Goal: Task Accomplishment & Management: Manage account settings

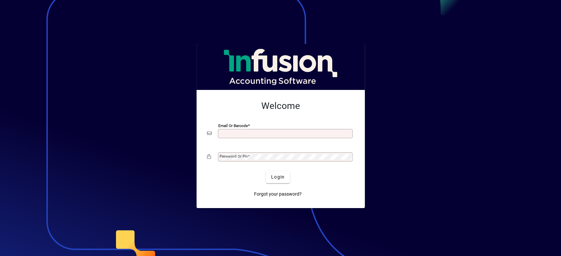
click at [230, 131] on input "Email or Barcode" at bounding box center [285, 133] width 133 height 5
type input "**********"
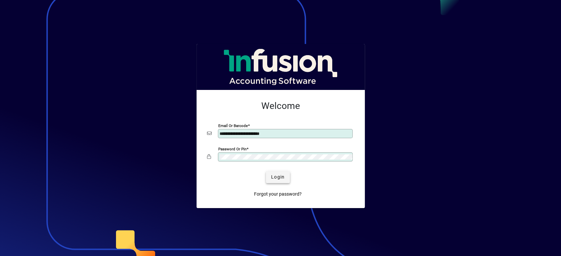
click at [277, 173] on button "Login" at bounding box center [278, 177] width 24 height 12
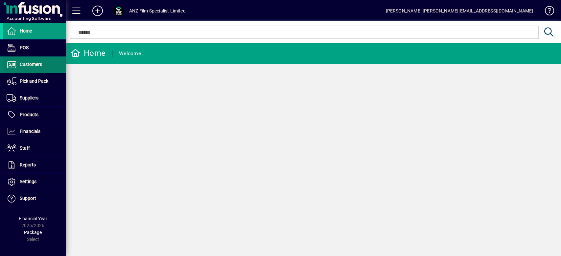
click at [54, 66] on span at bounding box center [34, 65] width 62 height 16
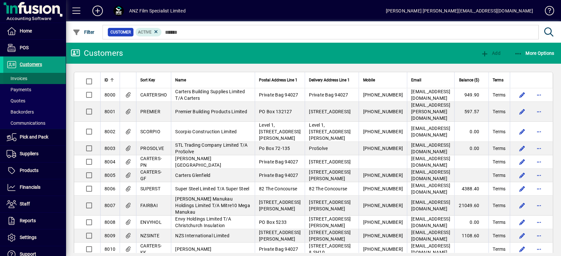
click at [38, 79] on span at bounding box center [34, 79] width 62 height 16
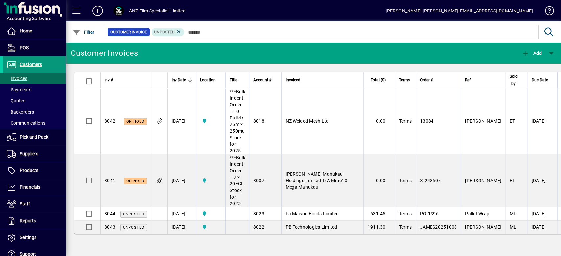
drag, startPoint x: 30, startPoint y: 63, endPoint x: 26, endPoint y: 64, distance: 4.0
click at [30, 63] on span "Customers" at bounding box center [31, 64] width 22 height 5
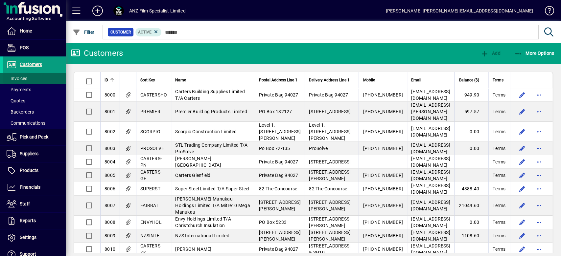
click at [22, 76] on span "Invoices" at bounding box center [17, 78] width 21 height 5
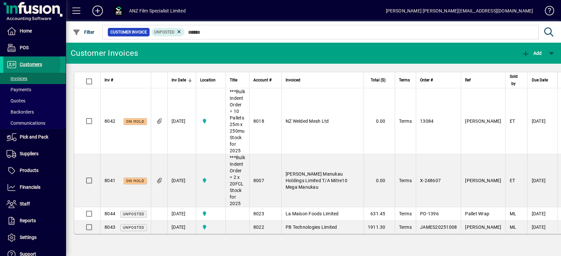
click at [26, 64] on span "Customers" at bounding box center [31, 64] width 22 height 5
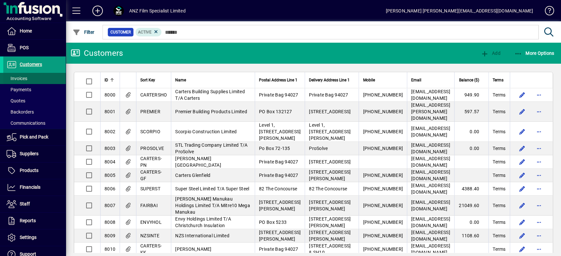
click at [22, 76] on span "Invoices" at bounding box center [17, 78] width 21 height 5
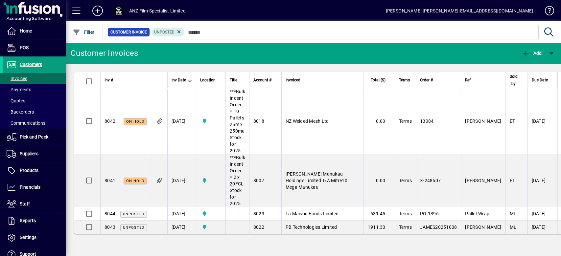
click at [320, 215] on span "La Maison Foods Limited" at bounding box center [311, 213] width 53 height 5
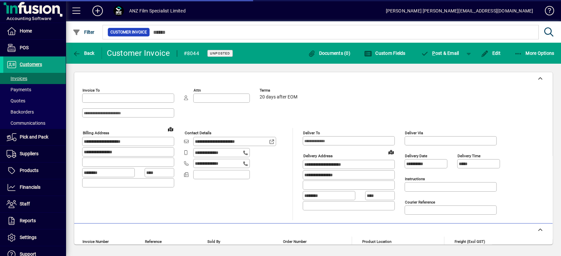
type input "**********"
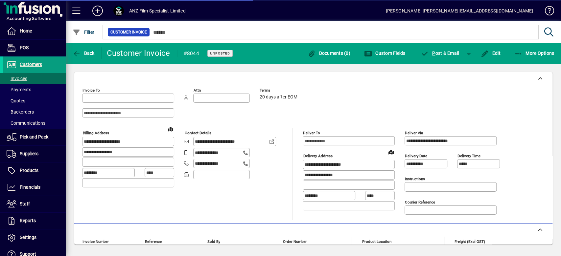
type input "**********"
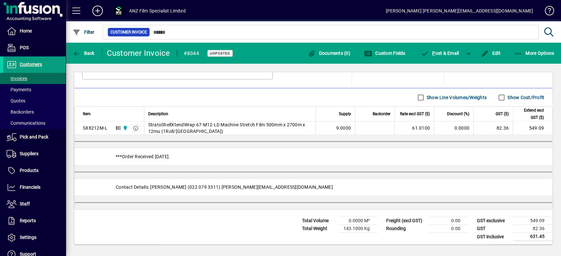
click at [519, 96] on label "Show Cost/Profit" at bounding box center [525, 97] width 38 height 7
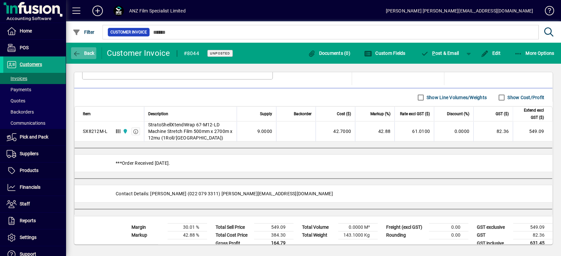
click at [91, 50] on button "Back" at bounding box center [83, 53] width 25 height 12
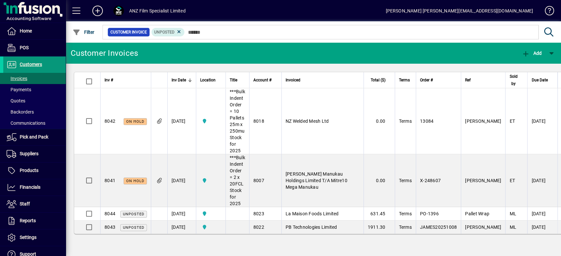
click at [30, 62] on span "Customers" at bounding box center [31, 64] width 22 height 5
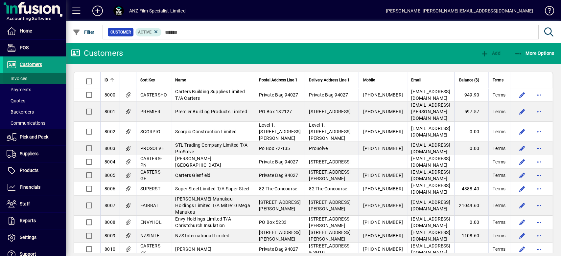
click at [22, 73] on span at bounding box center [34, 79] width 62 height 16
